Goal: Task Accomplishment & Management: Complete application form

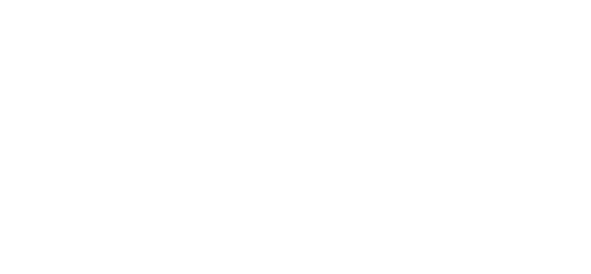
click at [0, 0] on html at bounding box center [0, 0] width 0 height 0
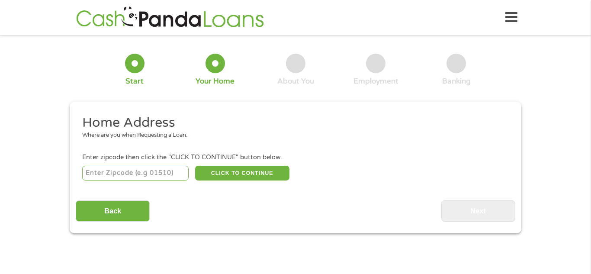
click at [102, 168] on input "number" at bounding box center [135, 173] width 107 height 15
type input "77807"
click at [231, 170] on button "CLICK TO CONTINUE" at bounding box center [242, 173] width 94 height 15
type input "77807"
type input "[PERSON_NAME]"
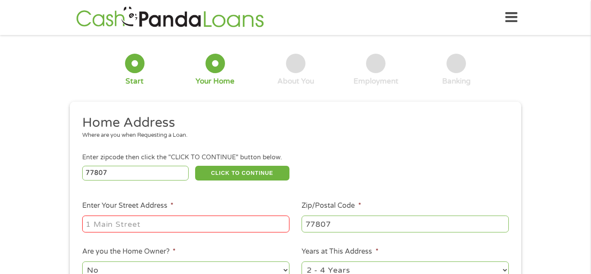
click at [171, 223] on input "Enter Your Street Address *" at bounding box center [185, 223] width 207 height 16
type input "[STREET_ADDRESS]"
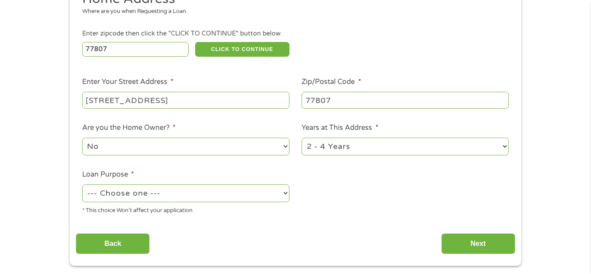
scroll to position [125, 0]
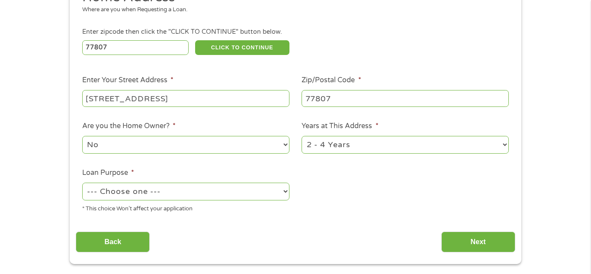
click at [482, 147] on select "1 Year or less 1 - 2 Years 2 - 4 Years Over 4 Years" at bounding box center [404, 145] width 207 height 18
select select "60months"
click at [301, 137] on select "1 Year or less 1 - 2 Years 2 - 4 Years Over 4 Years" at bounding box center [404, 145] width 207 height 18
click at [267, 195] on select "--- Choose one --- Pay Bills Debt Consolidation Home Improvement Major Purchase…" at bounding box center [185, 191] width 207 height 18
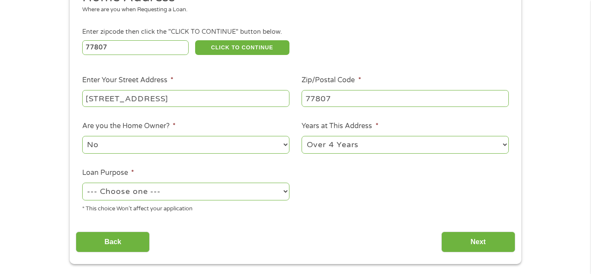
click at [279, 150] on select "No Yes" at bounding box center [185, 145] width 207 height 18
click at [82, 137] on select "No Yes" at bounding box center [185, 145] width 207 height 18
click at [273, 190] on select "--- Choose one --- Pay Bills Debt Consolidation Home Improvement Major Purchase…" at bounding box center [185, 191] width 207 height 18
select select "other"
click at [82, 183] on select "--- Choose one --- Pay Bills Debt Consolidation Home Improvement Major Purchase…" at bounding box center [185, 191] width 207 height 18
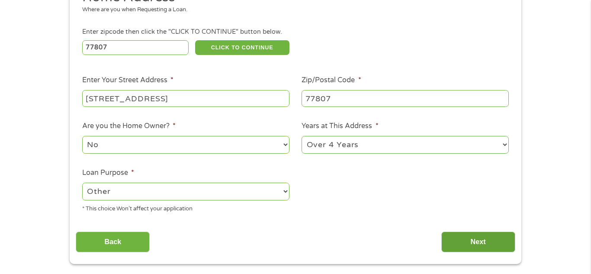
click at [494, 246] on input "Next" at bounding box center [478, 241] width 74 height 21
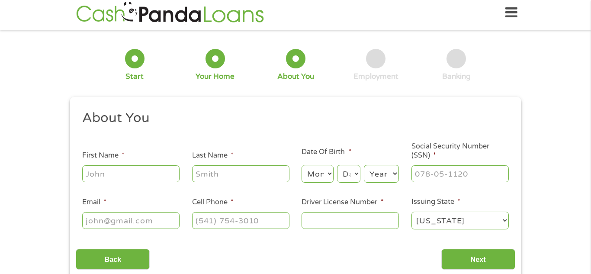
scroll to position [3, 3]
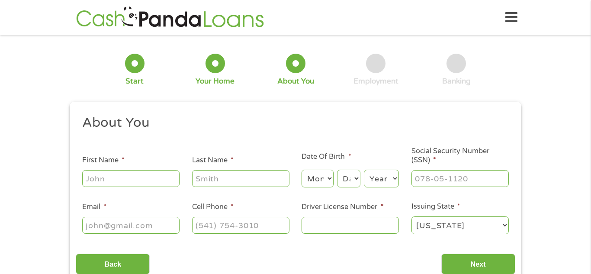
click at [155, 180] on input "First Name *" at bounding box center [130, 178] width 97 height 16
type input "[PERSON_NAME]"
type input "[EMAIL_ADDRESS][DOMAIN_NAME]"
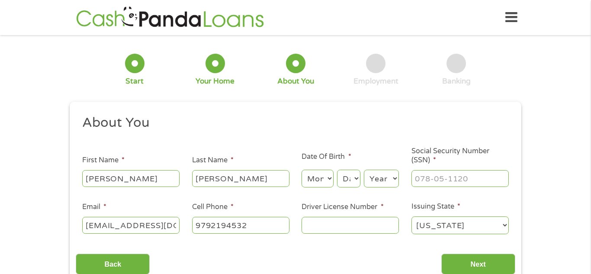
type input "[PHONE_NUMBER]"
click at [317, 180] on select "Month 1 2 3 4 5 6 7 8 9 10 11 12" at bounding box center [317, 179] width 32 height 18
select select "2"
click at [301, 170] on select "Month 1 2 3 4 5 6 7 8 9 10 11 12" at bounding box center [317, 179] width 32 height 18
click at [355, 181] on select "Day 1 2 3 4 5 6 7 8 9 10 11 12 13 14 15 16 17 18 19 20 21 22 23 24 25 26 27 28 …" at bounding box center [348, 179] width 23 height 18
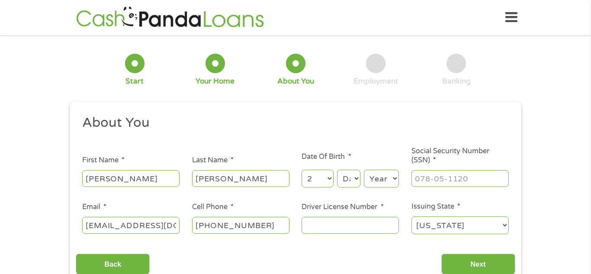
select select "11"
click at [337, 170] on select "Day 1 2 3 4 5 6 7 8 9 10 11 12 13 14 15 16 17 18 19 20 21 22 23 24 25 26 27 28 …" at bounding box center [348, 179] width 23 height 18
click at [387, 182] on select "Year [DATE] 2006 2005 2004 2003 2002 2001 2000 1999 1998 1997 1996 1995 1994 19…" at bounding box center [381, 179] width 35 height 18
select select "1974"
click at [422, 185] on input "___-__-____" at bounding box center [459, 178] width 97 height 16
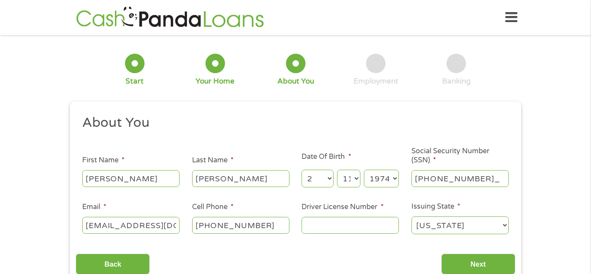
type input "467-47-8309"
click at [366, 223] on input "Driver License Number *" at bounding box center [349, 225] width 97 height 16
type input "12884775"
click at [493, 262] on input "Next" at bounding box center [478, 263] width 74 height 21
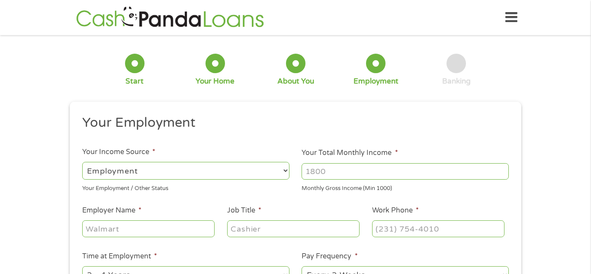
click at [260, 170] on select "--- Choose one --- Employment [DEMOGRAPHIC_DATA] Benefits" at bounding box center [185, 171] width 207 height 18
select select "benefits"
click at [82, 162] on select "--- Choose one --- Employment [DEMOGRAPHIC_DATA] Benefits" at bounding box center [185, 171] width 207 height 18
type input "Other"
type input "[PHONE_NUMBER]"
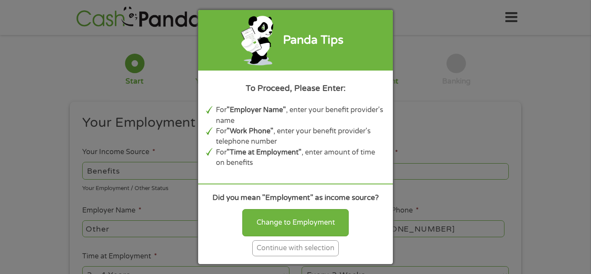
click at [307, 248] on div "Continue with selection" at bounding box center [295, 248] width 86 height 16
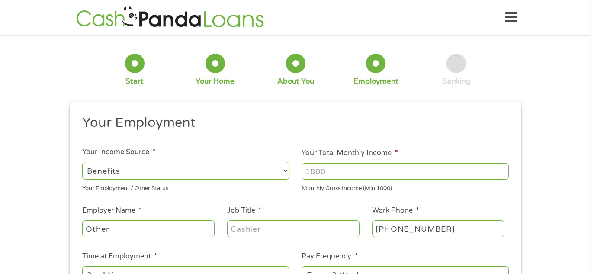
click at [317, 176] on input "Your Total Monthly Income *" at bounding box center [404, 171] width 207 height 16
type input "1365"
click at [183, 225] on input "Other" at bounding box center [148, 228] width 132 height 16
type input "Other"
click at [254, 232] on input "Job Title *" at bounding box center [293, 228] width 132 height 16
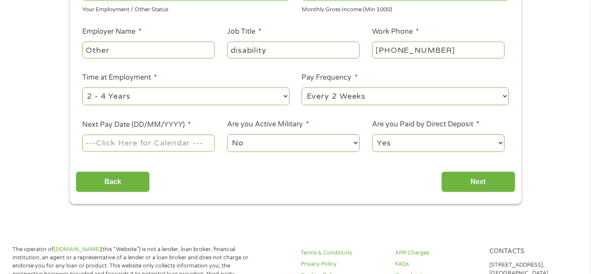
scroll to position [180, 0]
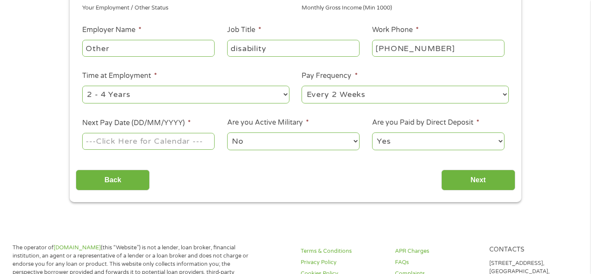
type input "disability"
click at [153, 98] on select "--- Choose one --- 1 Year or less 1 - 2 Years 2 - 4 Years Over 4 Years" at bounding box center [185, 95] width 207 height 18
select select "60months"
click at [82, 86] on select "--- Choose one --- 1 Year or less 1 - 2 Years 2 - 4 Years Over 4 Years" at bounding box center [185, 95] width 207 height 18
click at [320, 96] on select "--- Choose one --- Every 2 Weeks Every Week Monthly Semi-Monthly" at bounding box center [404, 95] width 207 height 18
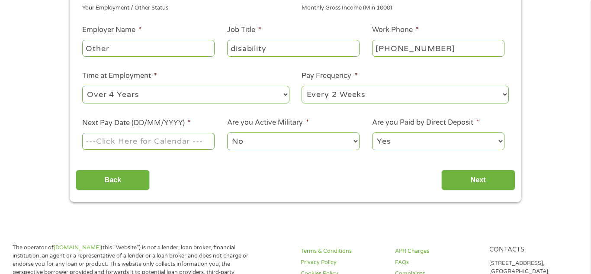
select select "monthly"
click at [301, 86] on select "--- Choose one --- Every 2 Weeks Every Week Monthly Semi-Monthly" at bounding box center [404, 95] width 207 height 18
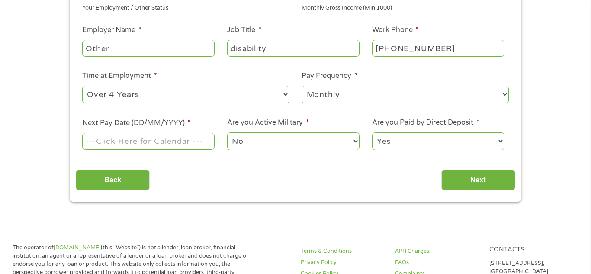
click at [169, 149] on input "Next Pay Date (DD/MM/YYYY) *" at bounding box center [148, 141] width 132 height 16
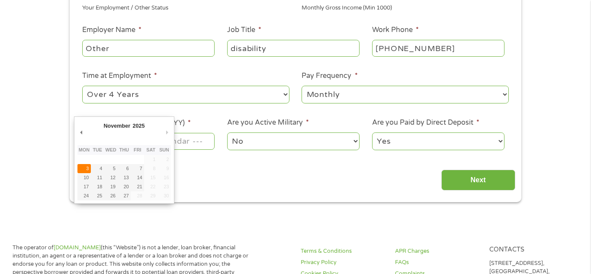
type input "[DATE]"
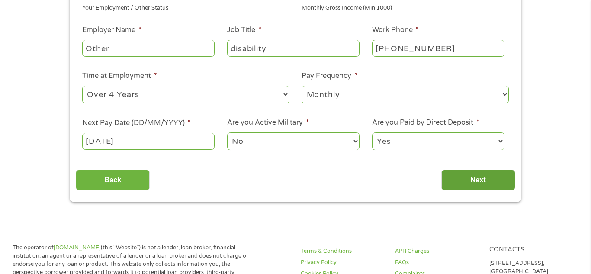
click at [471, 173] on input "Next" at bounding box center [478, 180] width 74 height 21
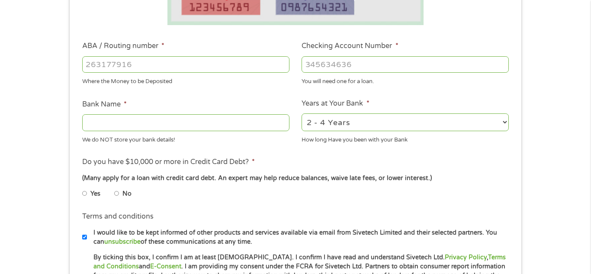
scroll to position [239, 0]
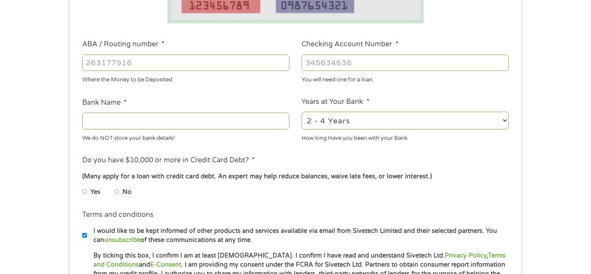
click at [115, 190] on input "No" at bounding box center [116, 192] width 5 height 14
radio input "true"
click at [83, 235] on input "I would like to be kept informed of other products and services available via e…" at bounding box center [84, 235] width 5 height 14
checkbox input "false"
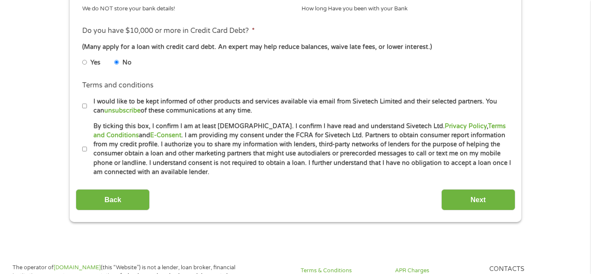
scroll to position [370, 0]
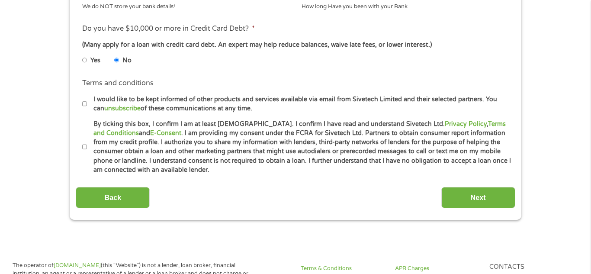
click at [86, 147] on input "By ticking this box, I confirm I am at least [DEMOGRAPHIC_DATA]. I confirm I ha…" at bounding box center [84, 147] width 5 height 14
checkbox input "true"
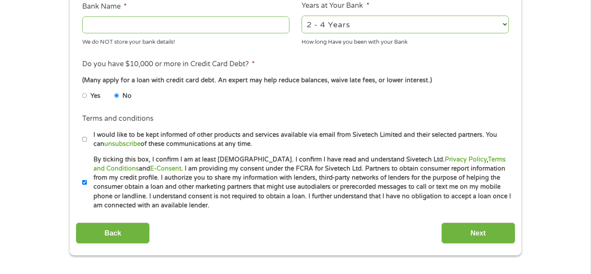
scroll to position [282, 0]
